Goal: Find specific page/section: Find specific page/section

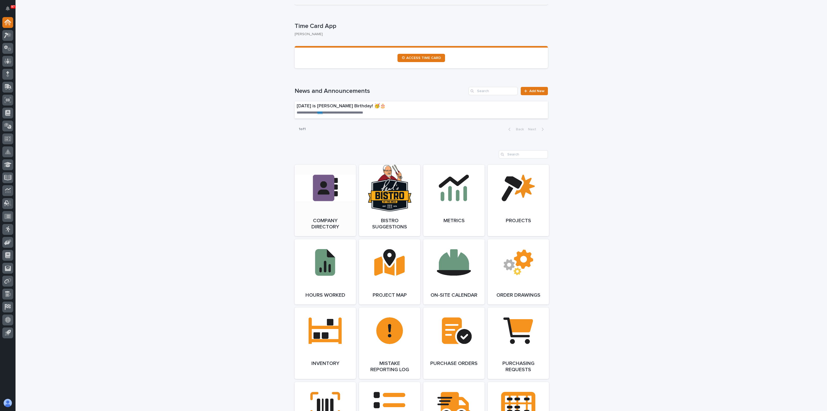
scroll to position [266, 0]
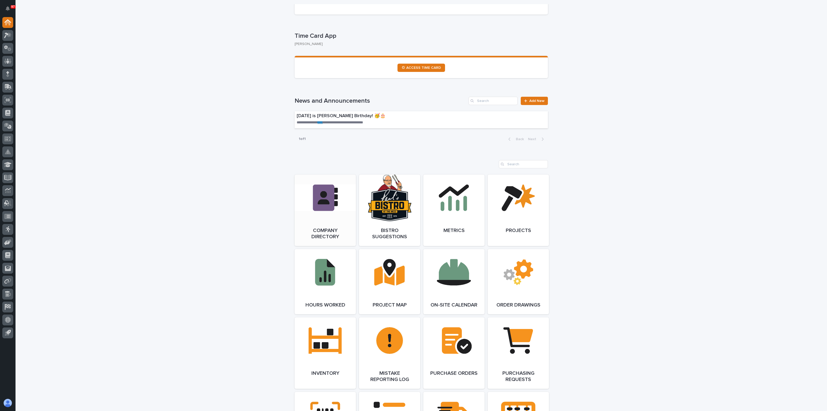
click at [319, 198] on link "Open Link" at bounding box center [325, 210] width 61 height 71
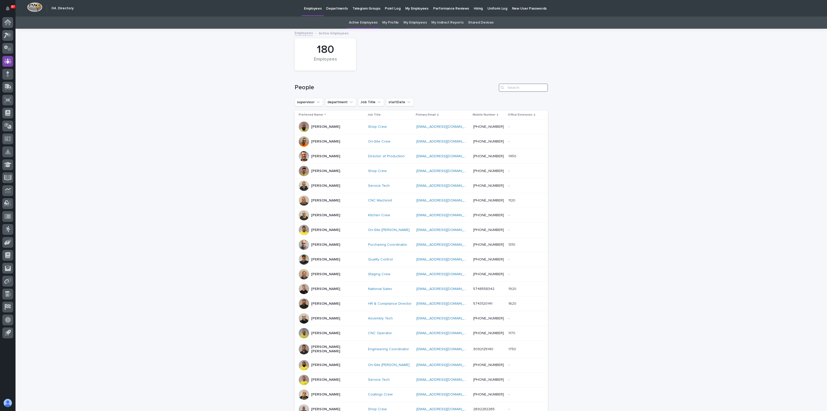
click at [517, 86] on input "Search" at bounding box center [523, 88] width 49 height 8
type input "SID"
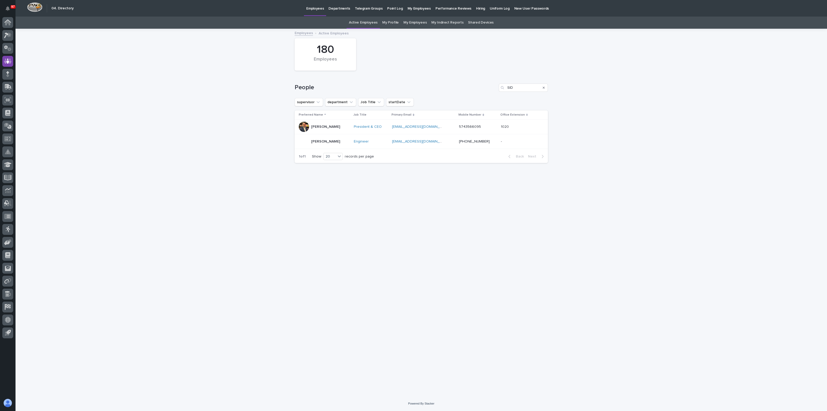
click at [321, 141] on p "[PERSON_NAME]" at bounding box center [325, 141] width 29 height 4
